Goal: Find specific page/section: Find specific page/section

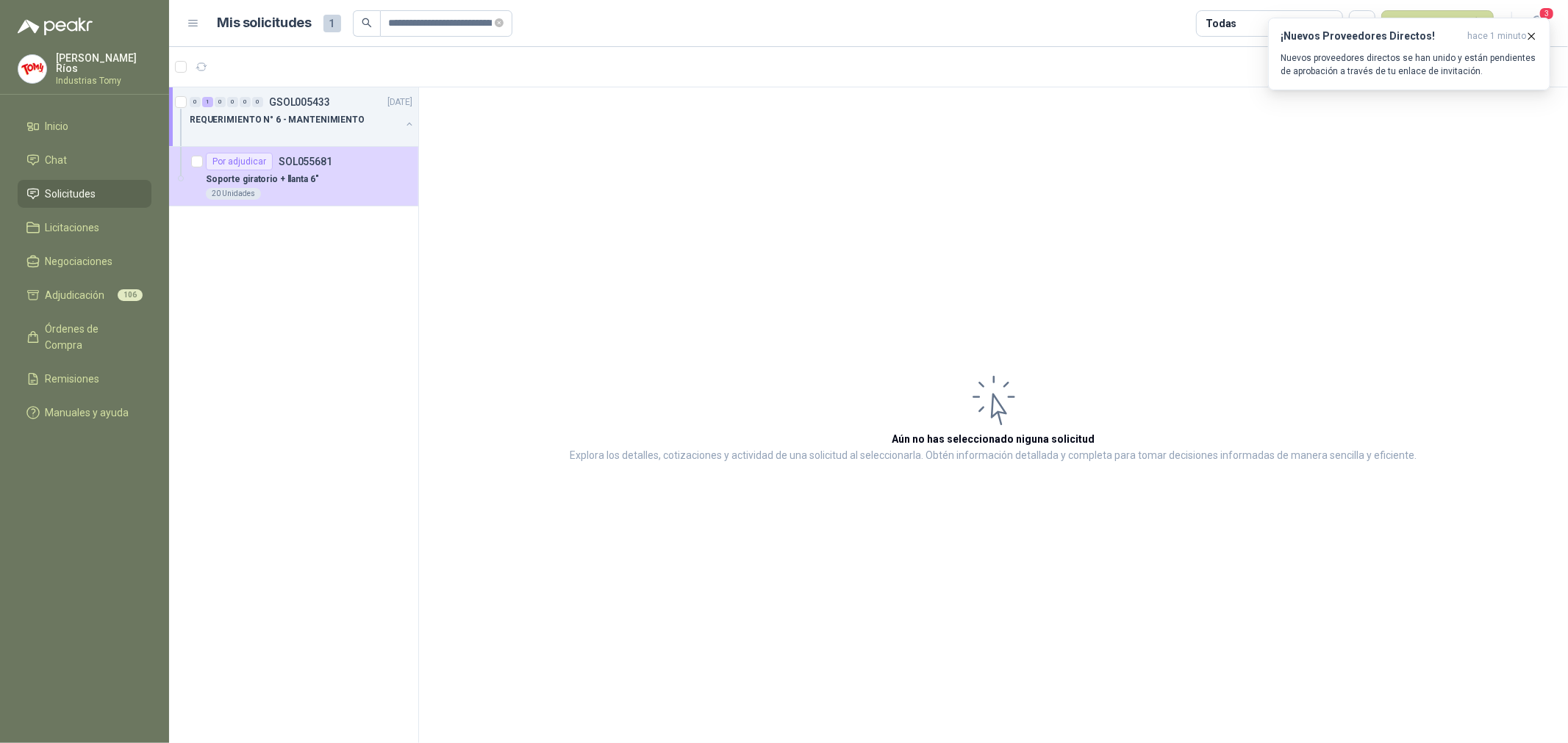
click at [103, 189] on li "Solicitudes" at bounding box center [84, 194] width 116 height 16
click at [504, 18] on icon "close-circle" at bounding box center [499, 23] width 9 height 9
click at [449, 25] on input "text" at bounding box center [445, 23] width 112 height 25
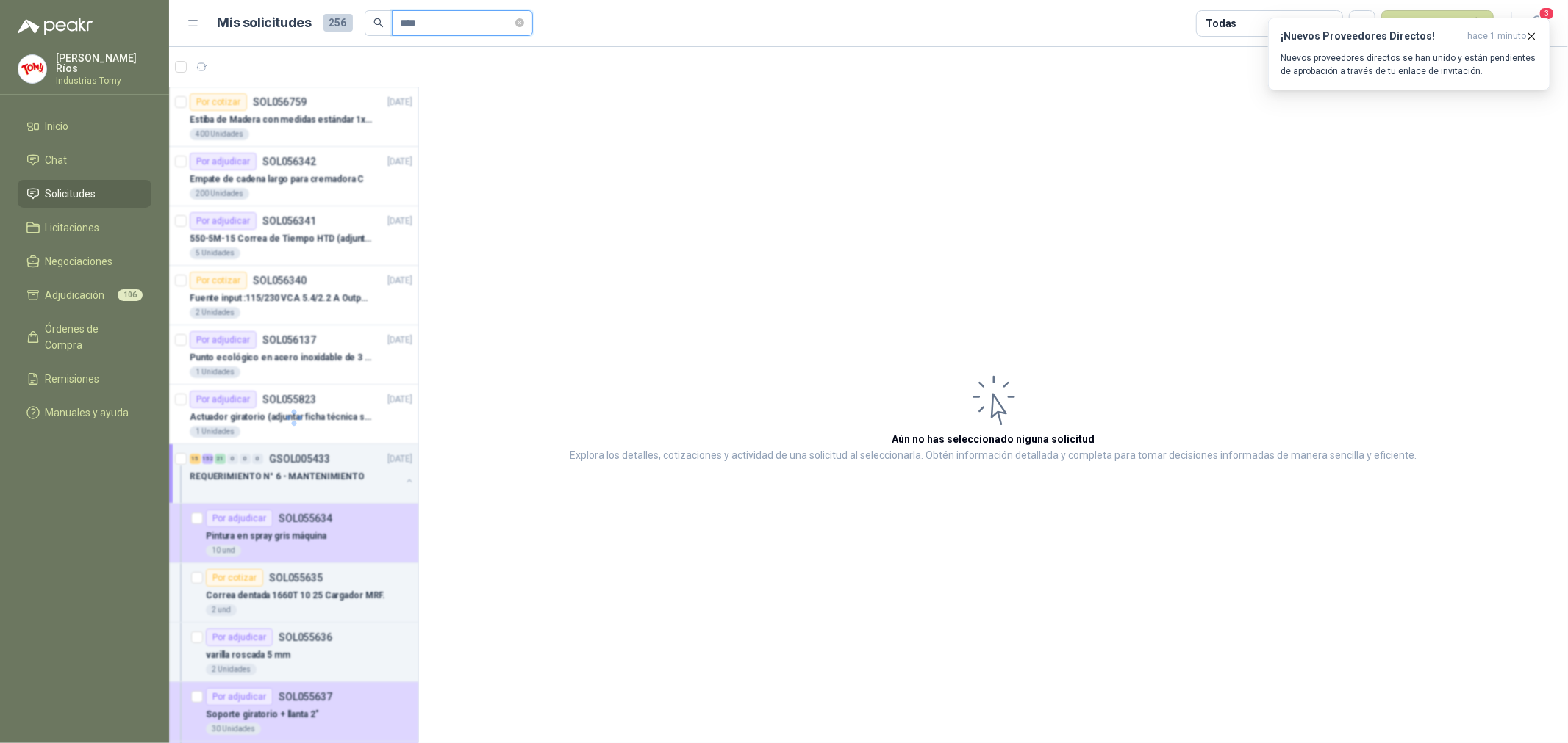
type input "****"
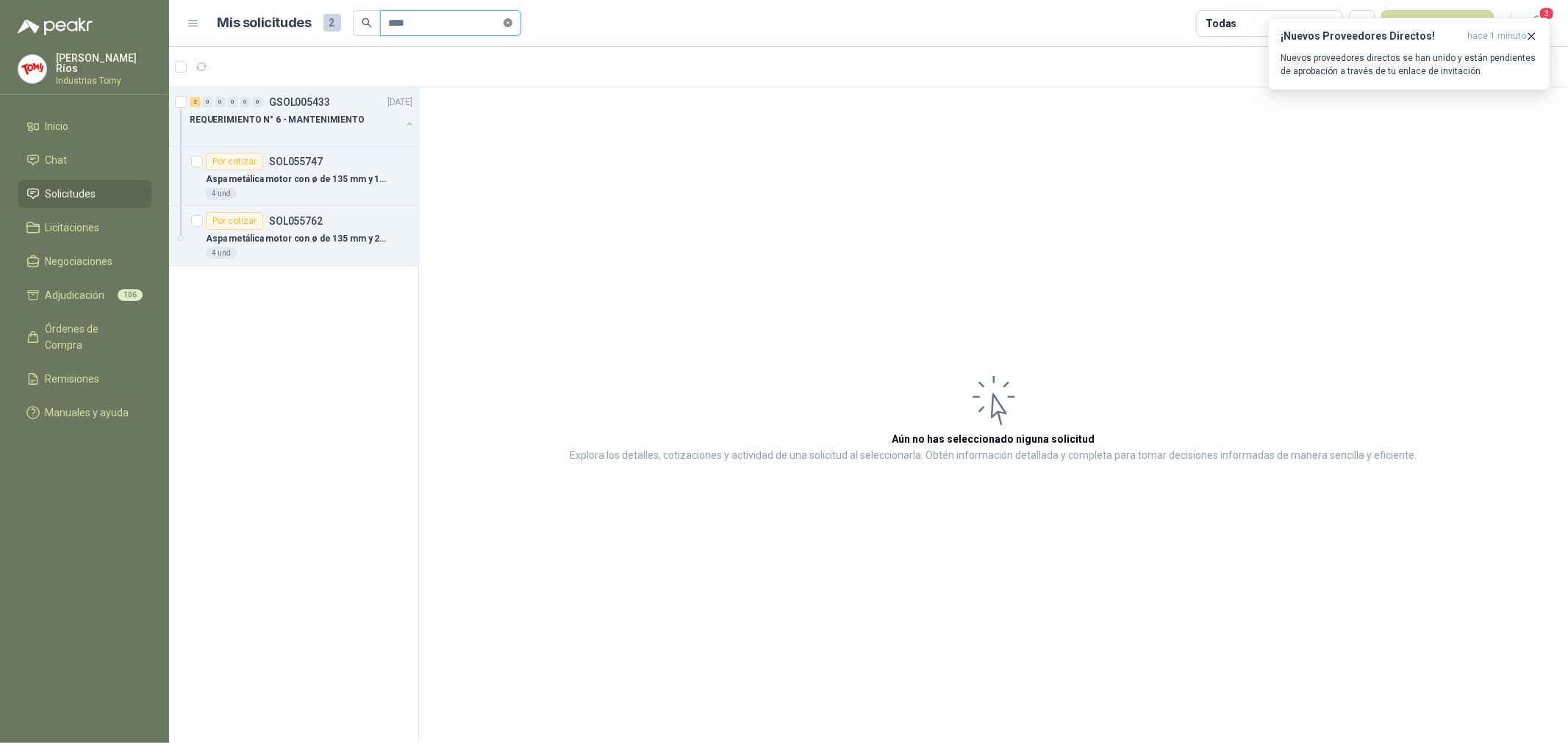
click at [507, 16] on span at bounding box center [508, 23] width 9 height 14
click at [81, 229] on span "Licitaciones" at bounding box center [73, 228] width 55 height 16
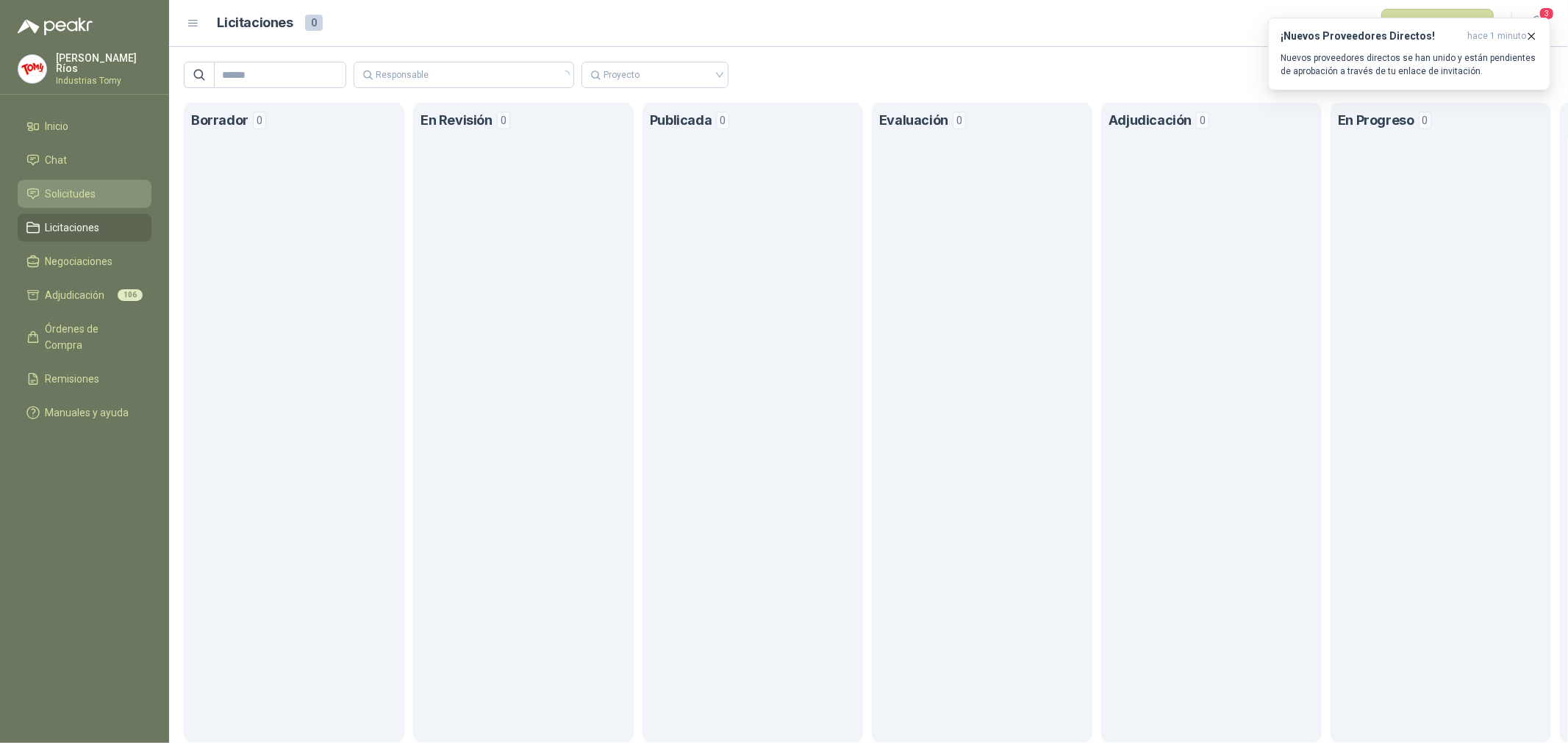
click at [99, 196] on li "Solicitudes" at bounding box center [84, 194] width 116 height 16
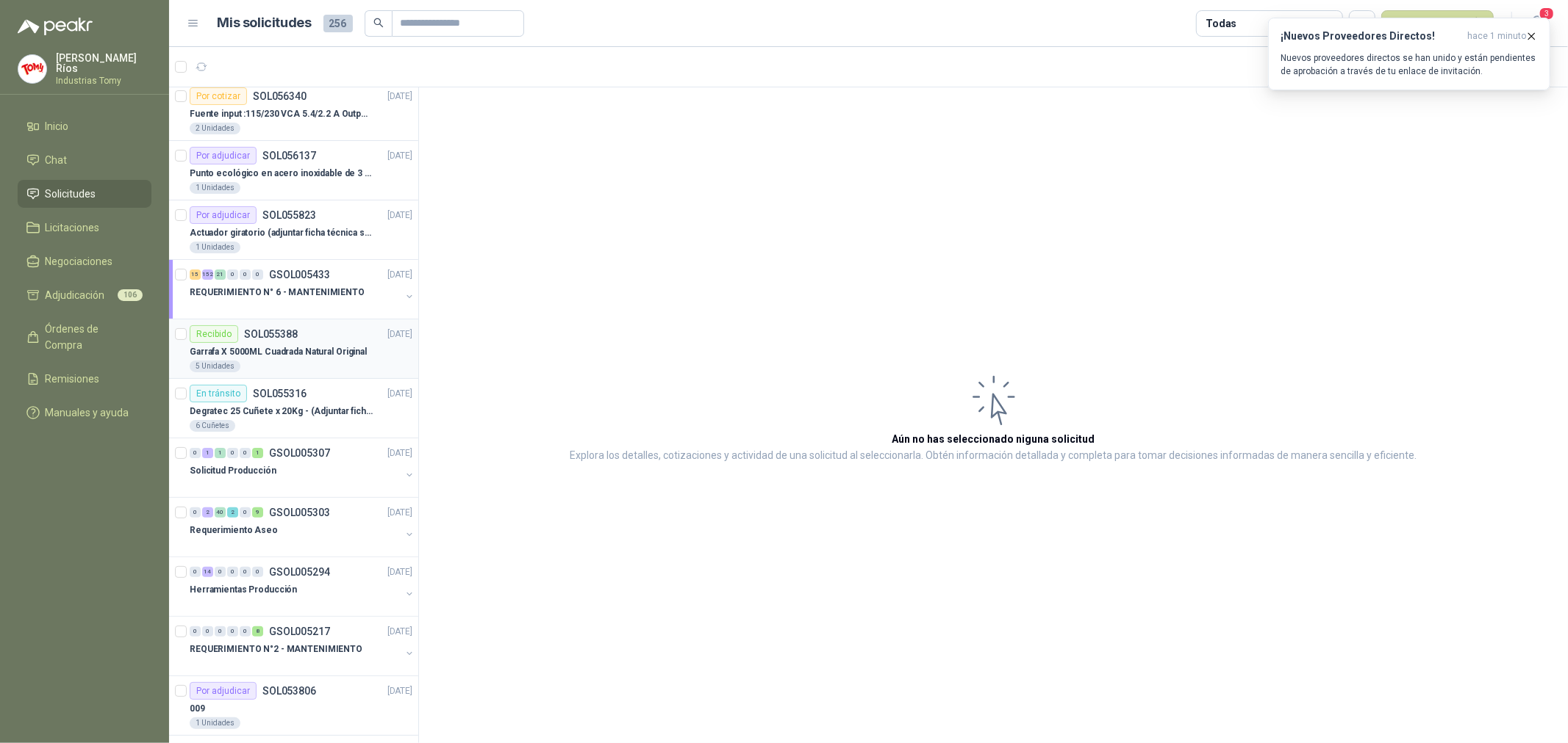
scroll to position [192, 0]
